Goal: Navigation & Orientation: Find specific page/section

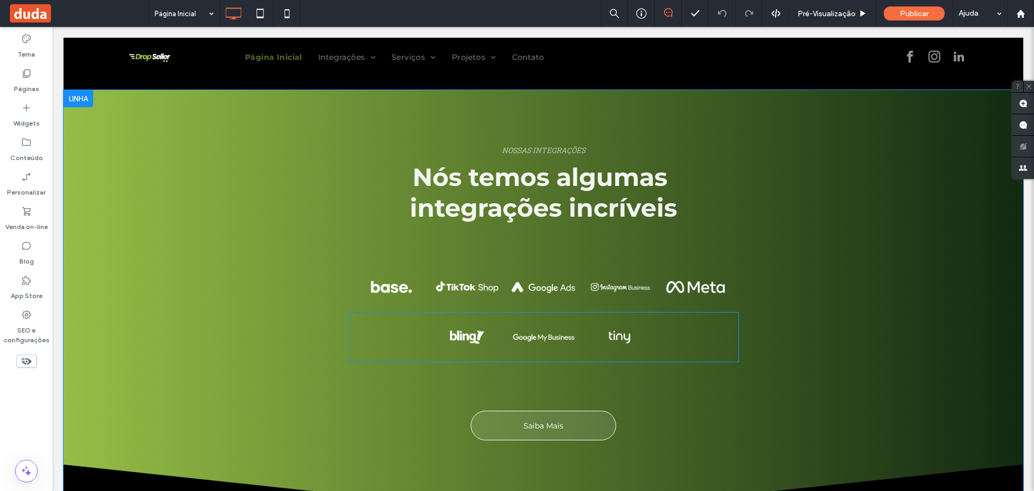
scroll to position [1982, 0]
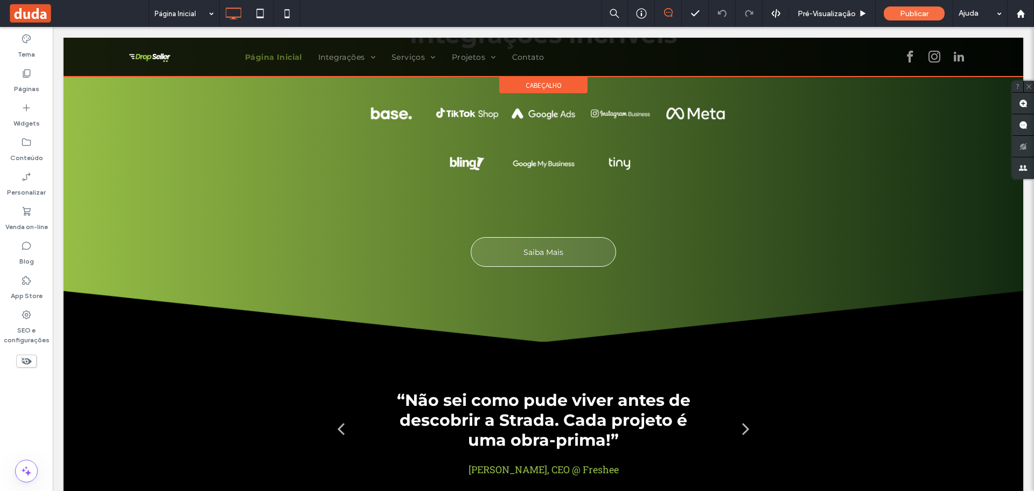
click at [371, 58] on div at bounding box center [544, 57] width 960 height 39
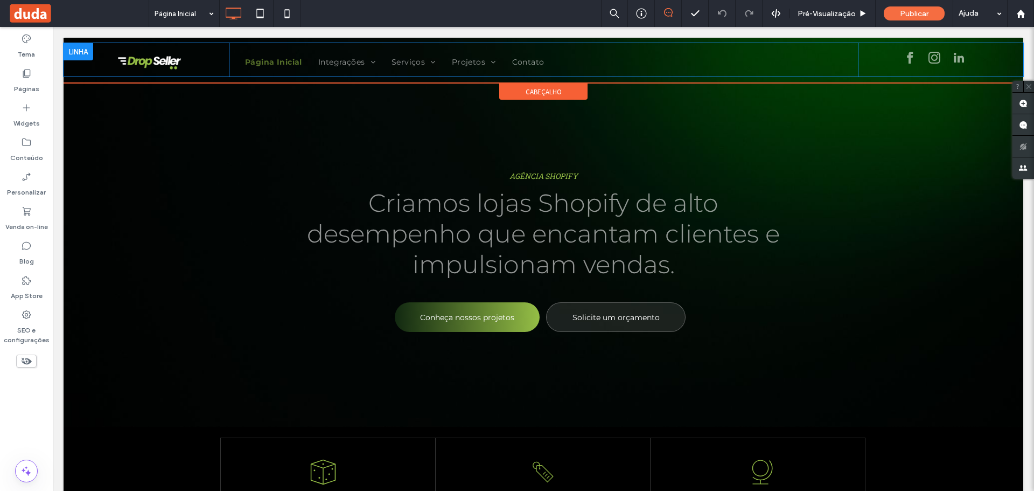
scroll to position [0, 0]
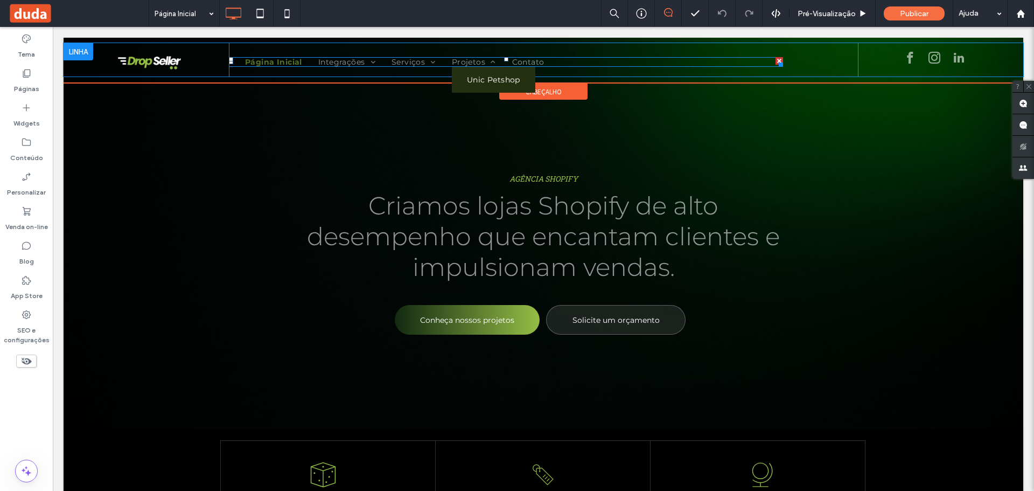
click at [488, 78] on span "Unic Petshop" at bounding box center [493, 80] width 53 height 10
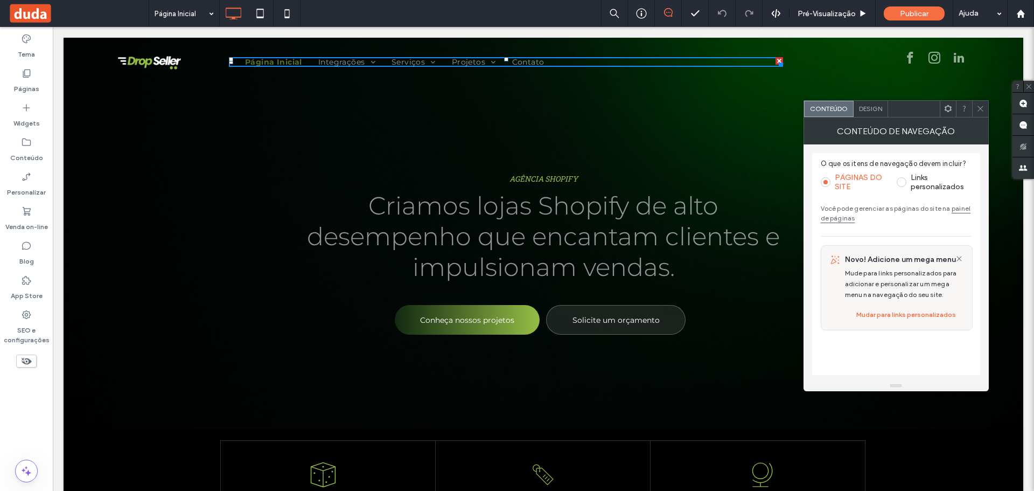
click at [973, 115] on div at bounding box center [980, 109] width 16 height 16
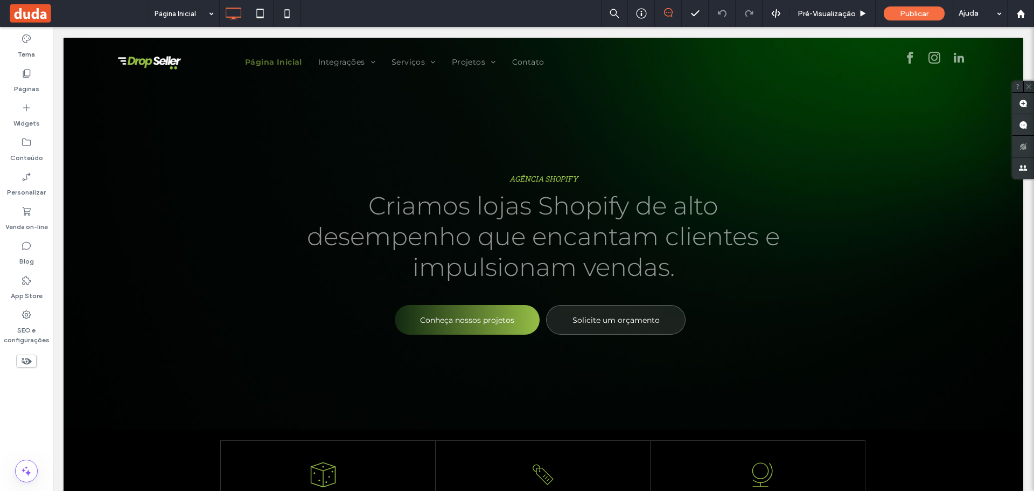
click at [981, 113] on div "AGÊNCIA SHOPIFY Criamos lojas Shopify de alto desempenho que encantam clientes …" at bounding box center [544, 234] width 960 height 392
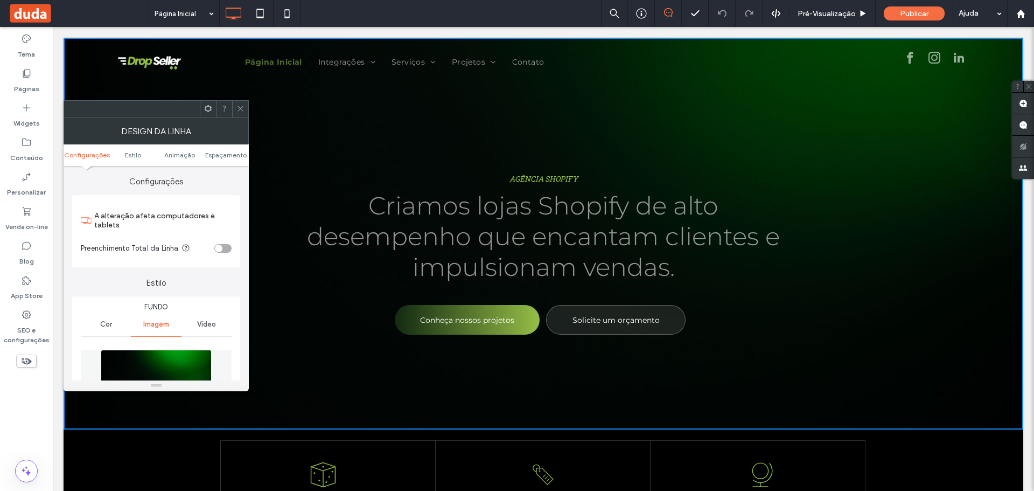
click at [239, 101] on span at bounding box center [240, 109] width 8 height 16
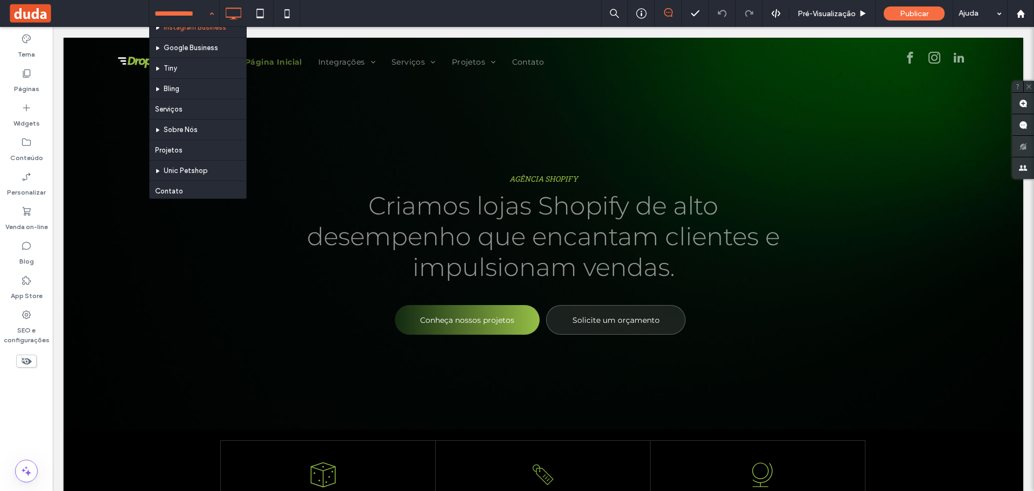
scroll to position [134, 0]
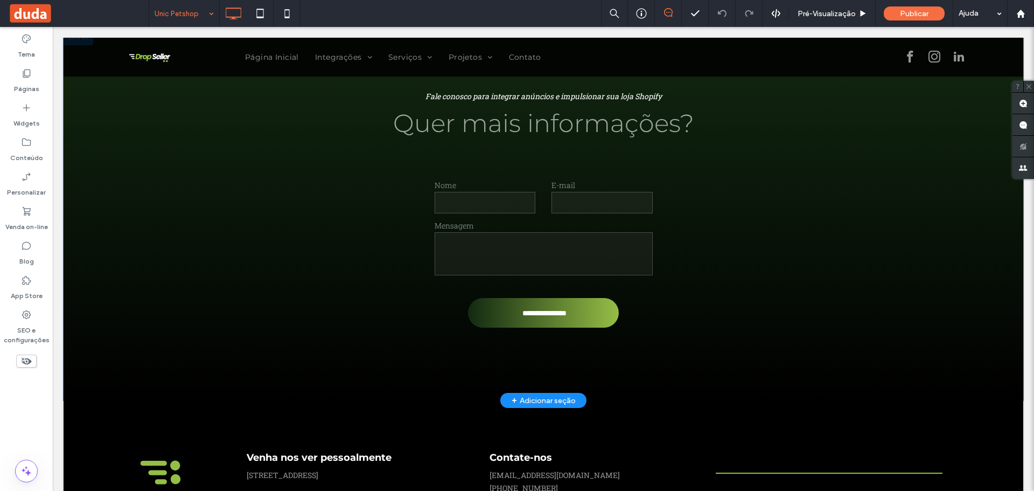
scroll to position [3974, 0]
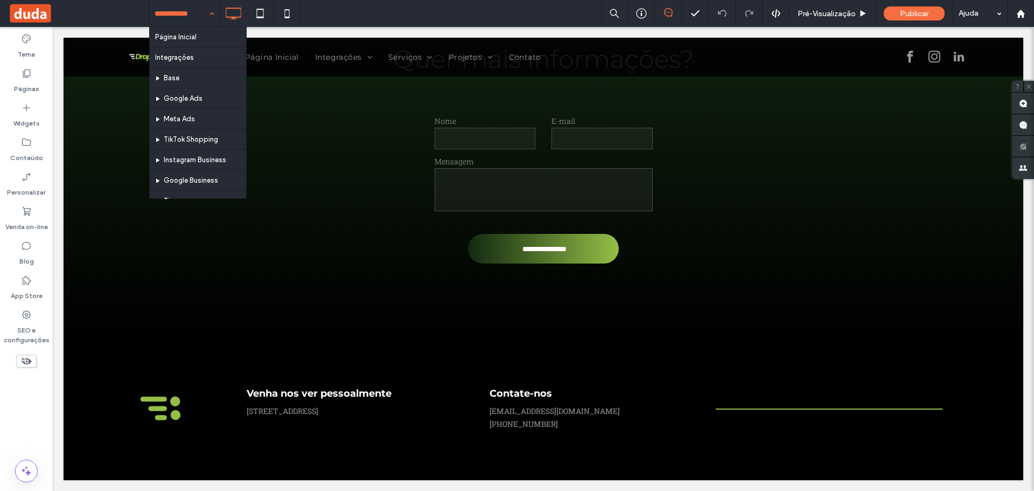
click at [205, 15] on div "Página Inicial Integrações Base Google Ads Meta Ads TikTok Shopping Instagram B…" at bounding box center [184, 13] width 70 height 27
